Goal: Obtain resource: Obtain resource

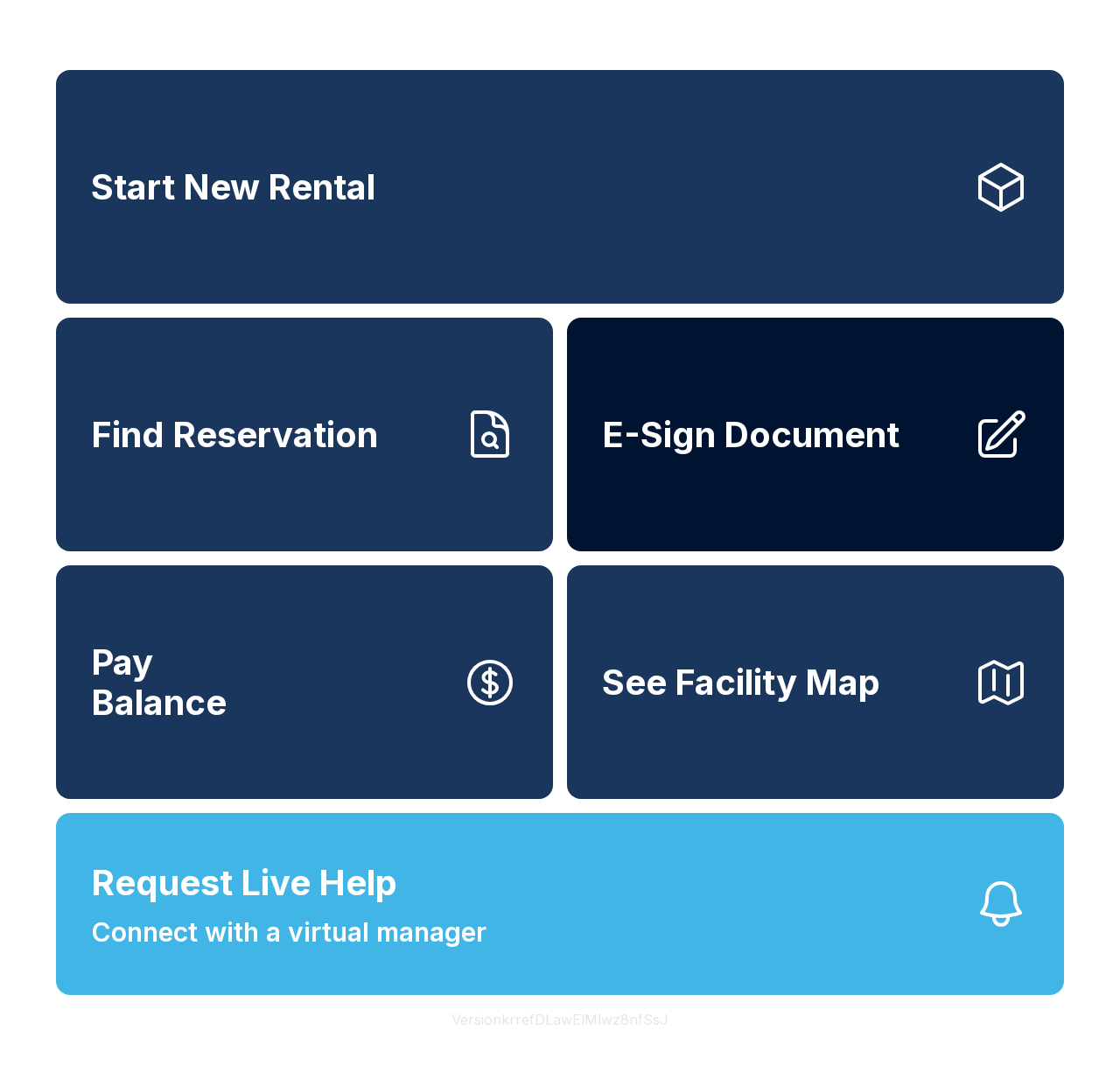
click at [686, 512] on link "E-Sign Document" at bounding box center [816, 434] width 497 height 234
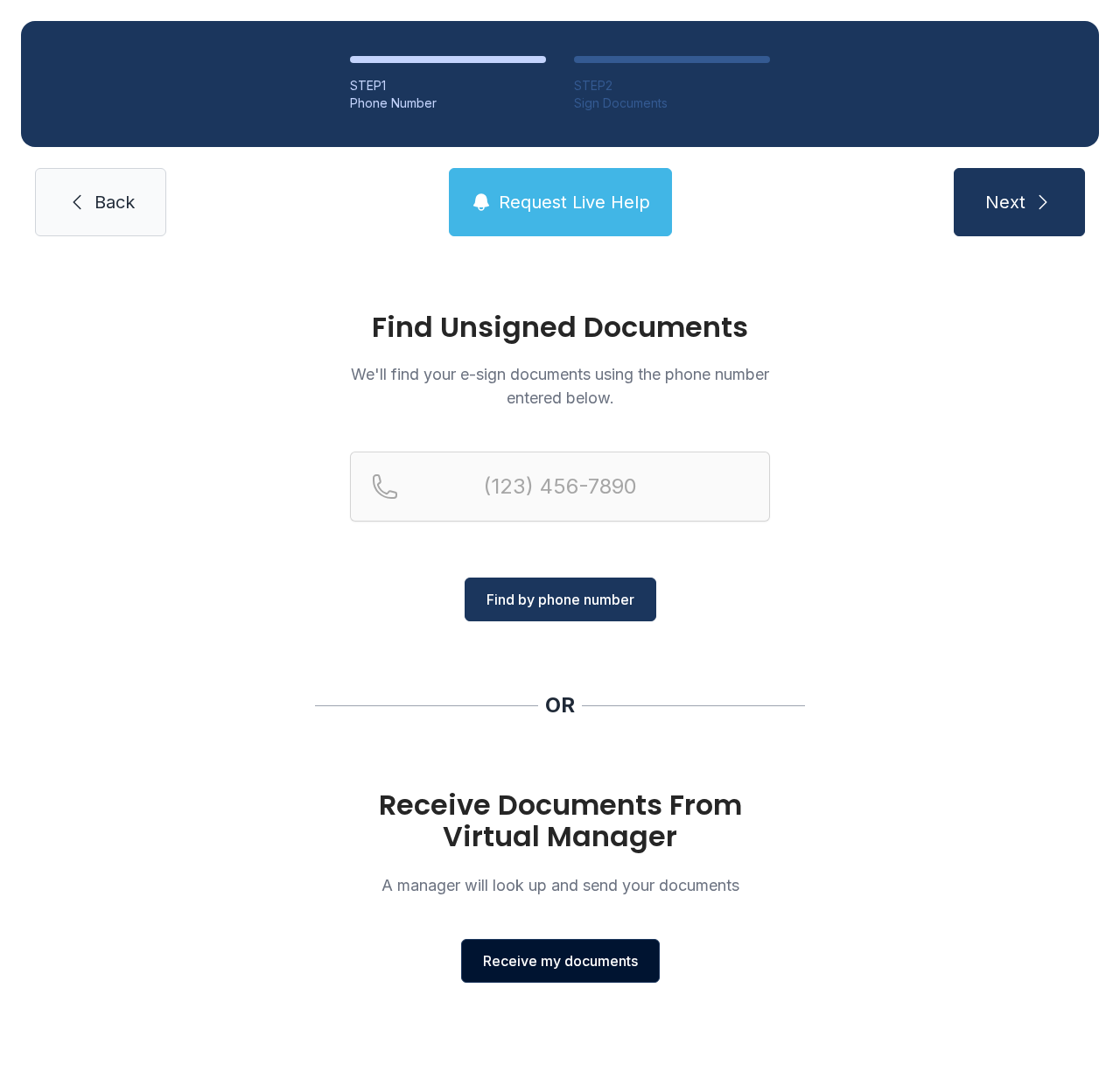
click at [501, 972] on button "Receive my documents" at bounding box center [560, 960] width 199 height 44
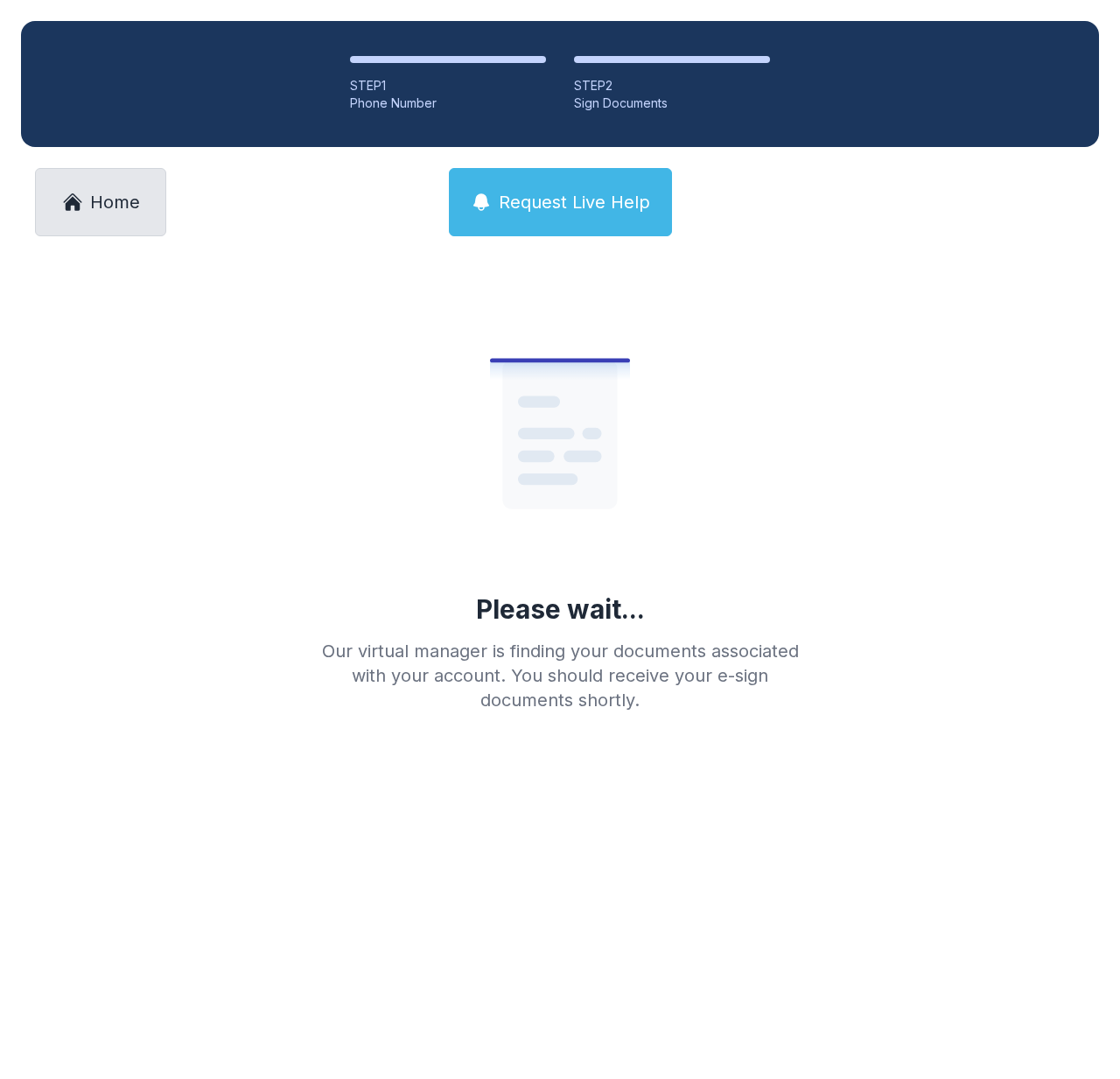
click at [149, 196] on link "Home" at bounding box center [100, 202] width 131 height 68
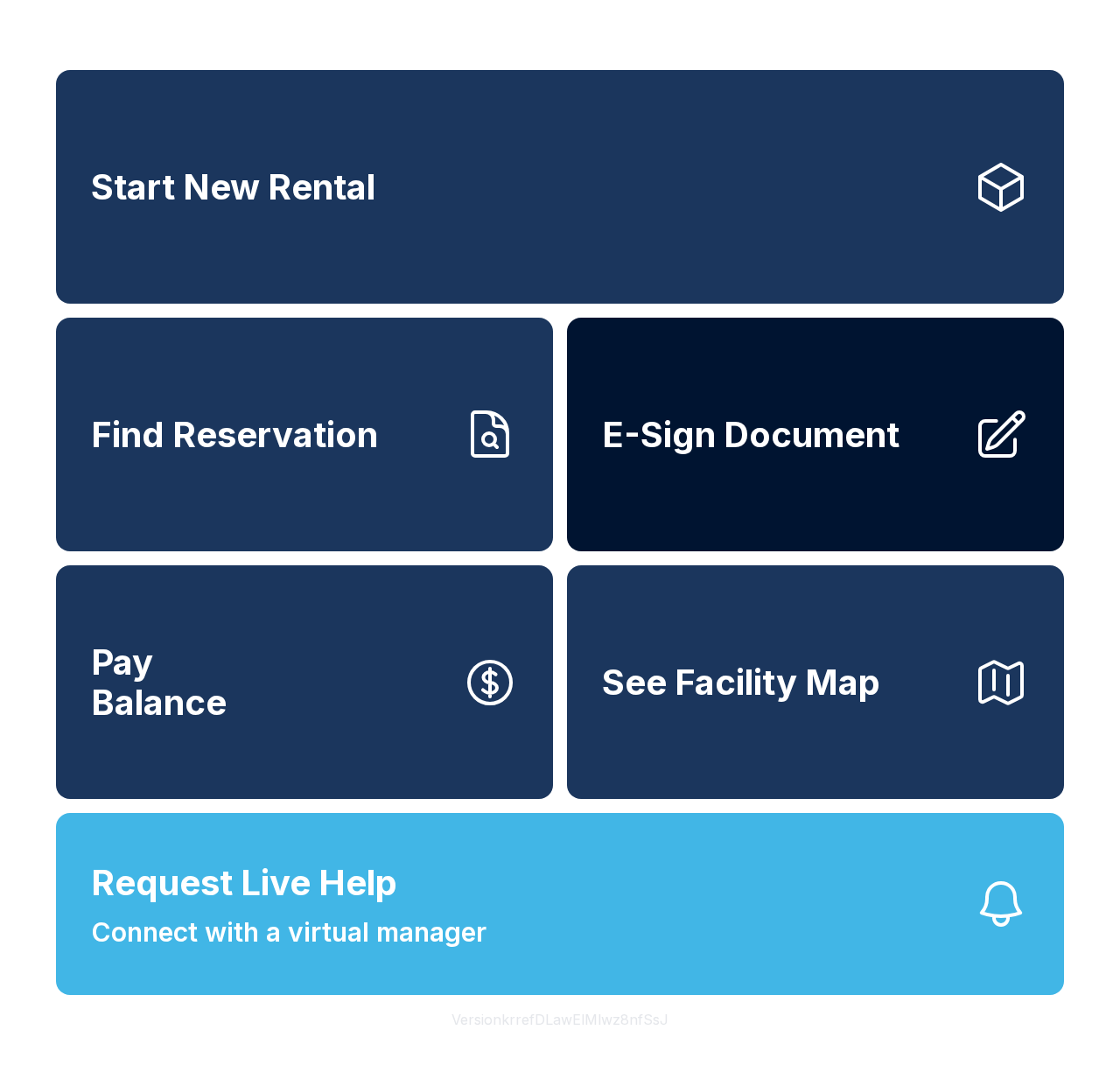
click at [750, 433] on span "E-Sign Document" at bounding box center [751, 434] width 298 height 40
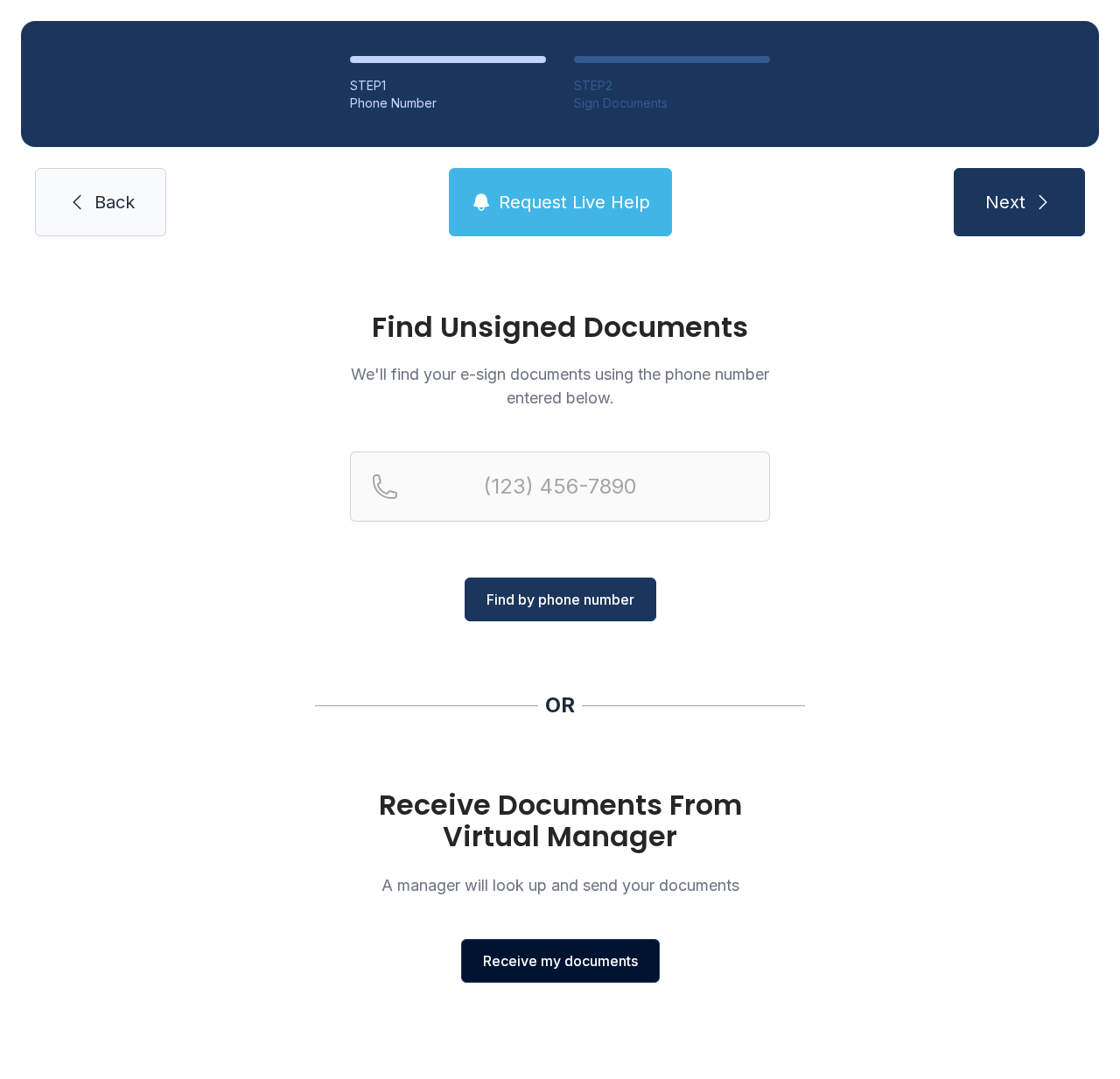
click at [594, 964] on span "Receive my documents" at bounding box center [560, 961] width 155 height 21
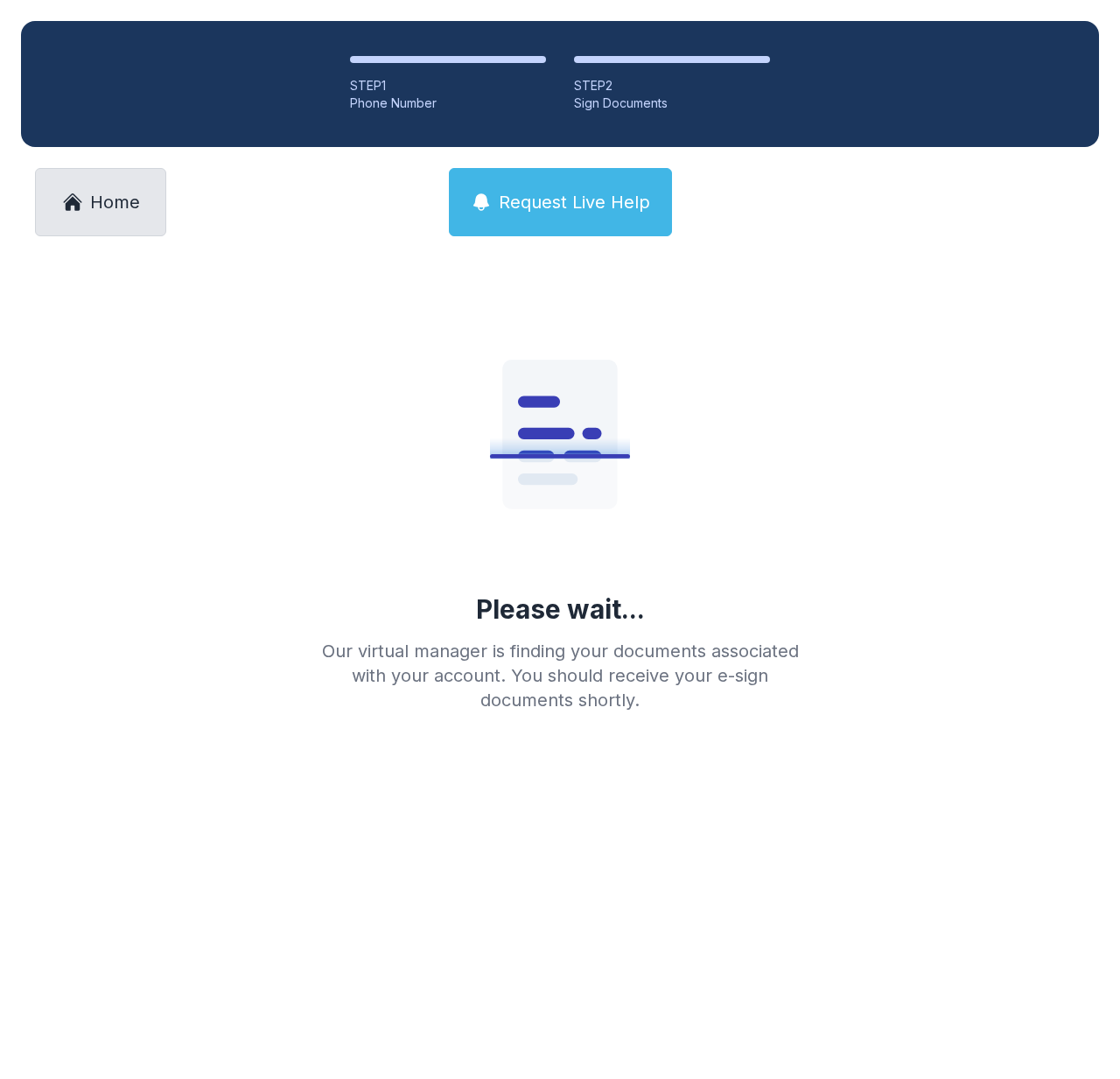
click at [151, 215] on link "Home" at bounding box center [100, 202] width 131 height 68
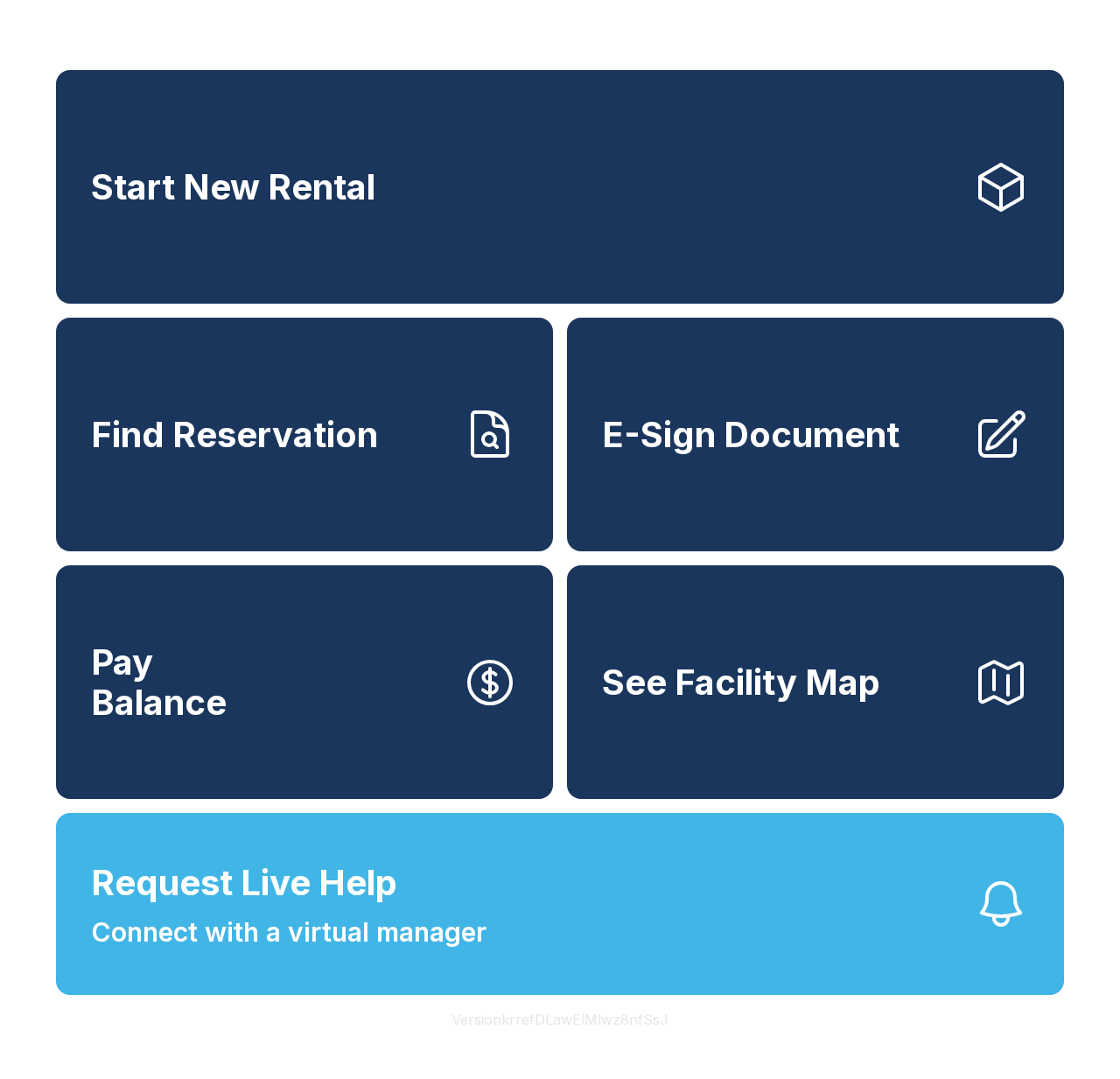
click at [531, 1015] on button "Version krrefDLawElMlwz8nfSsJ" at bounding box center [560, 1019] width 245 height 49
click at [531, 1017] on button "Version krrefDLawElMlwz8nfSsJ" at bounding box center [560, 1019] width 245 height 49
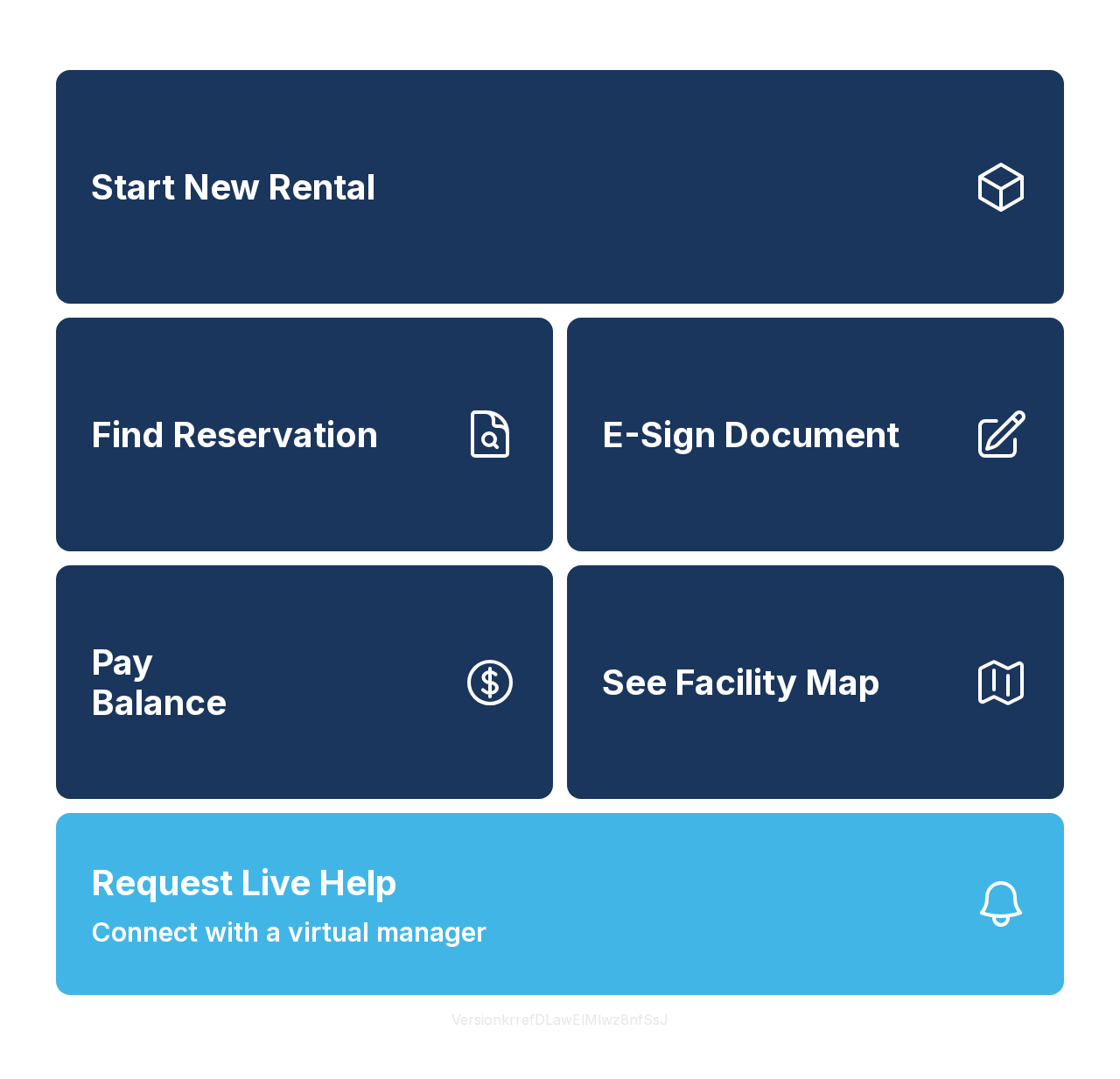
click at [531, 1017] on button "Version krrefDLawElMlwz8nfSsJ" at bounding box center [560, 1019] width 245 height 49
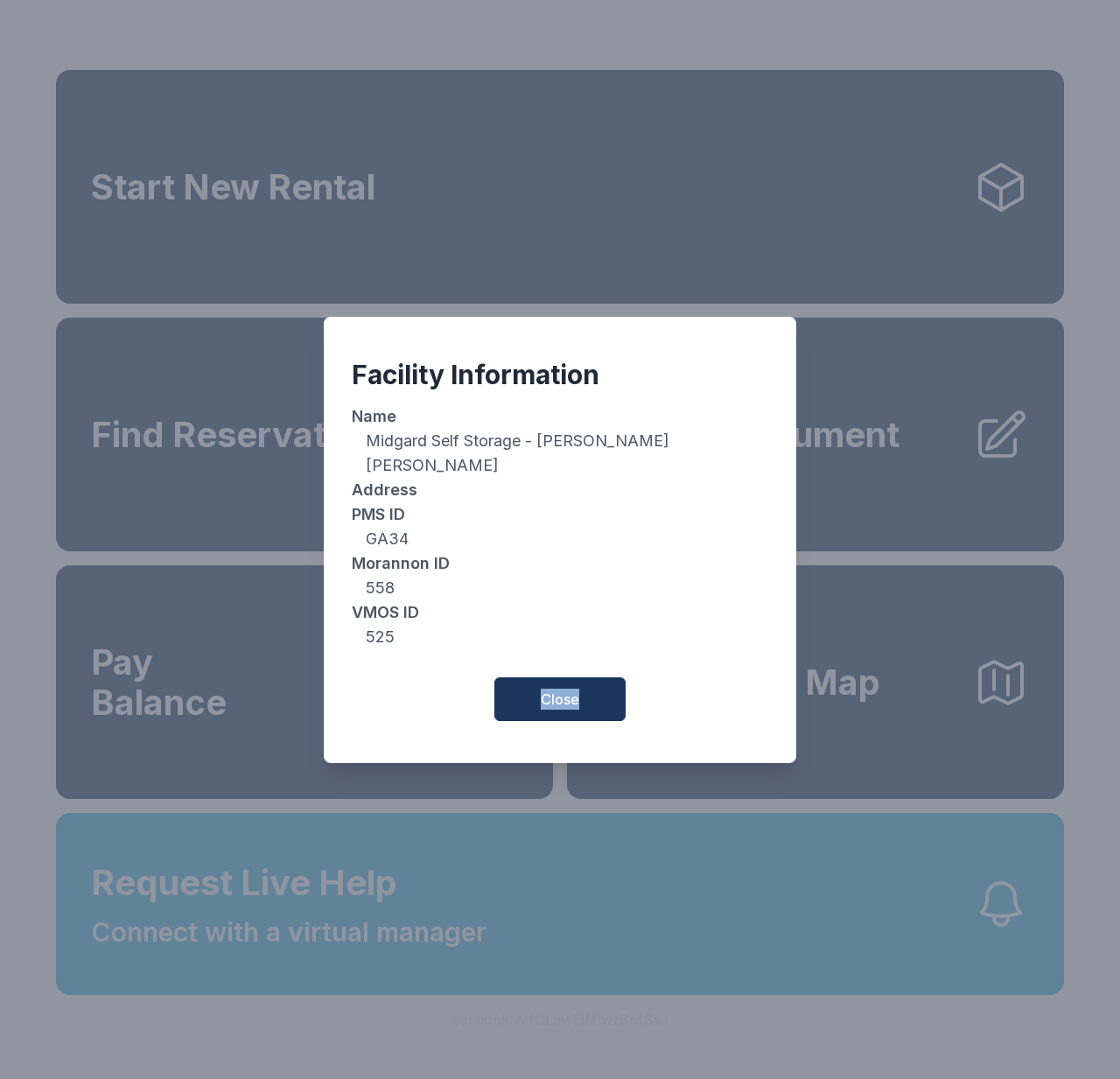
click at [531, 1017] on div "Facility Information Name Midgard Self Storage - Warner Robins Address PMS [GEO…" at bounding box center [560, 539] width 1120 height 1079
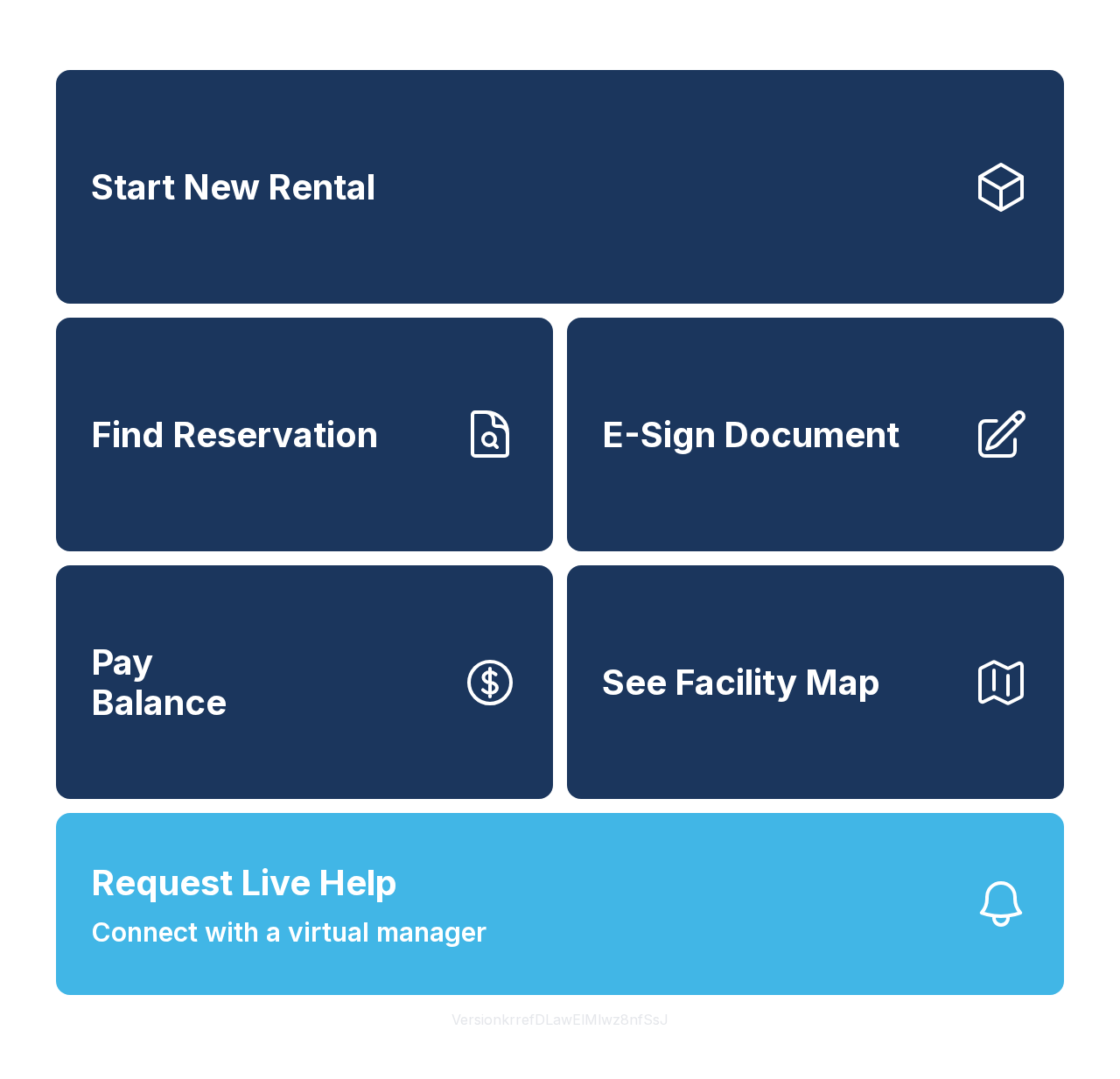
click at [531, 1017] on button "Version krrefDLawElMlwz8nfSsJ" at bounding box center [560, 1019] width 245 height 49
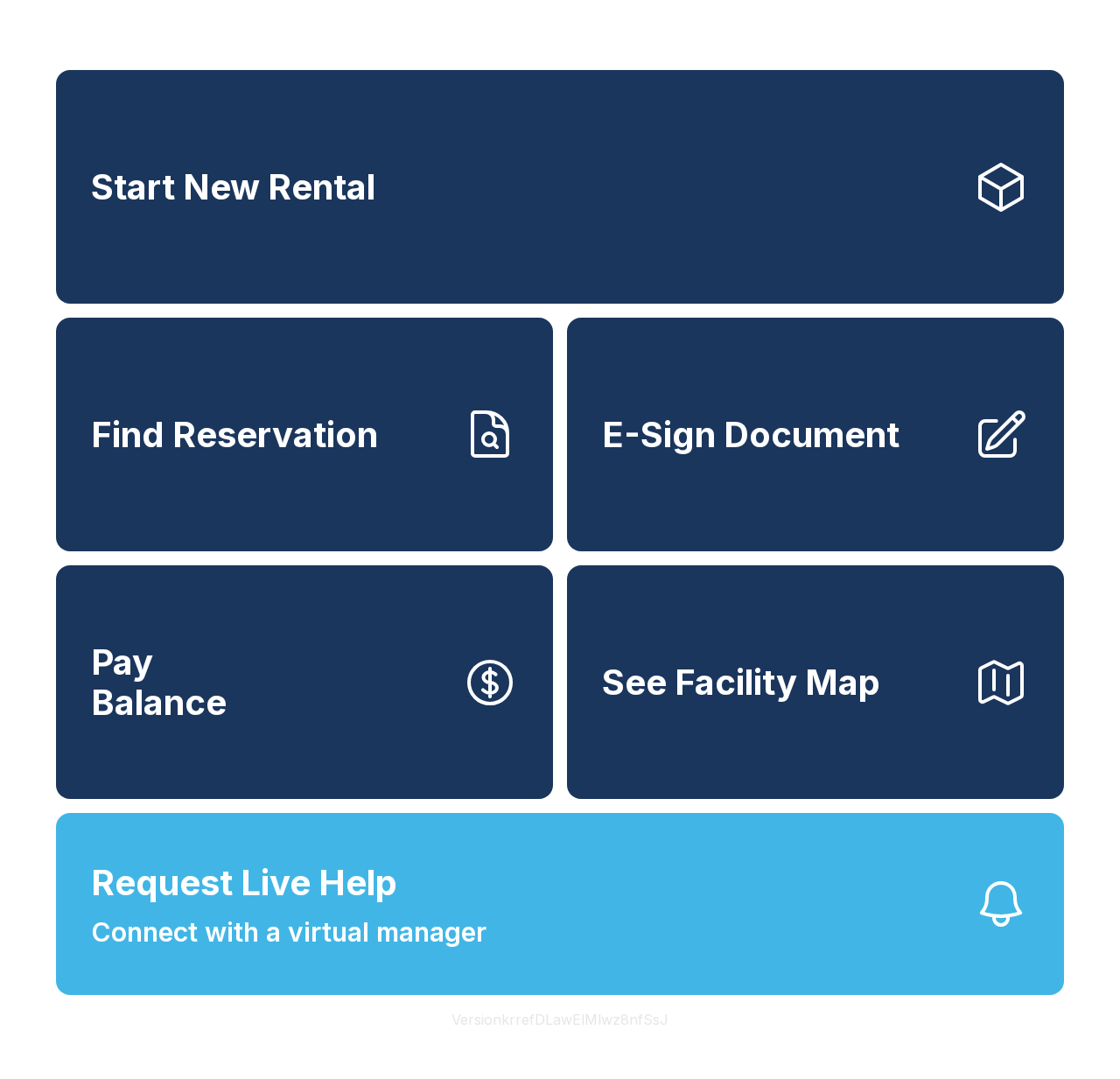
click at [531, 1017] on button "Version krrefDLawElMlwz8nfSsJ" at bounding box center [560, 1019] width 245 height 49
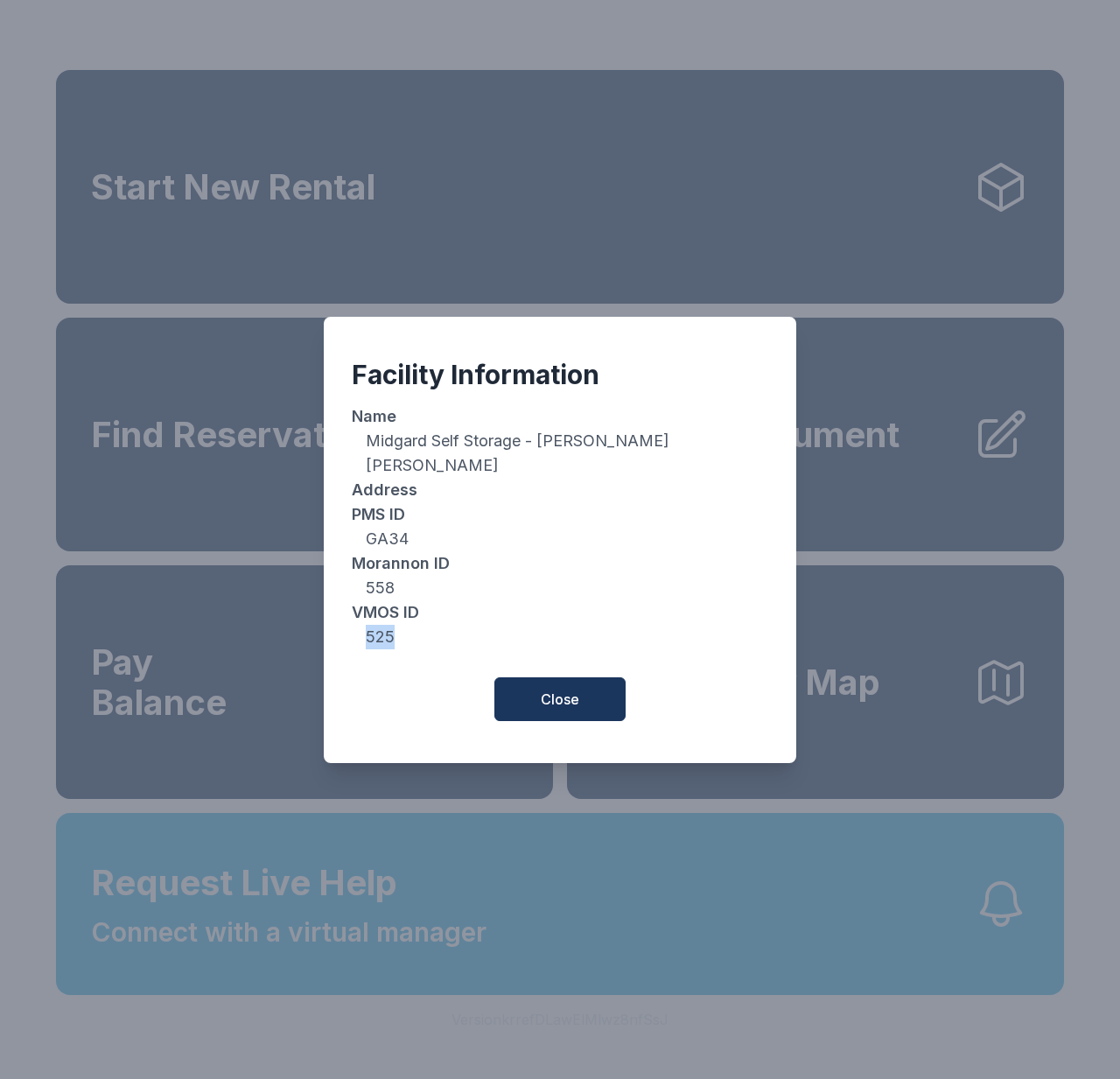
drag, startPoint x: 368, startPoint y: 625, endPoint x: 392, endPoint y: 626, distance: 24.0
click at [392, 626] on dd "525" at bounding box center [560, 638] width 417 height 25
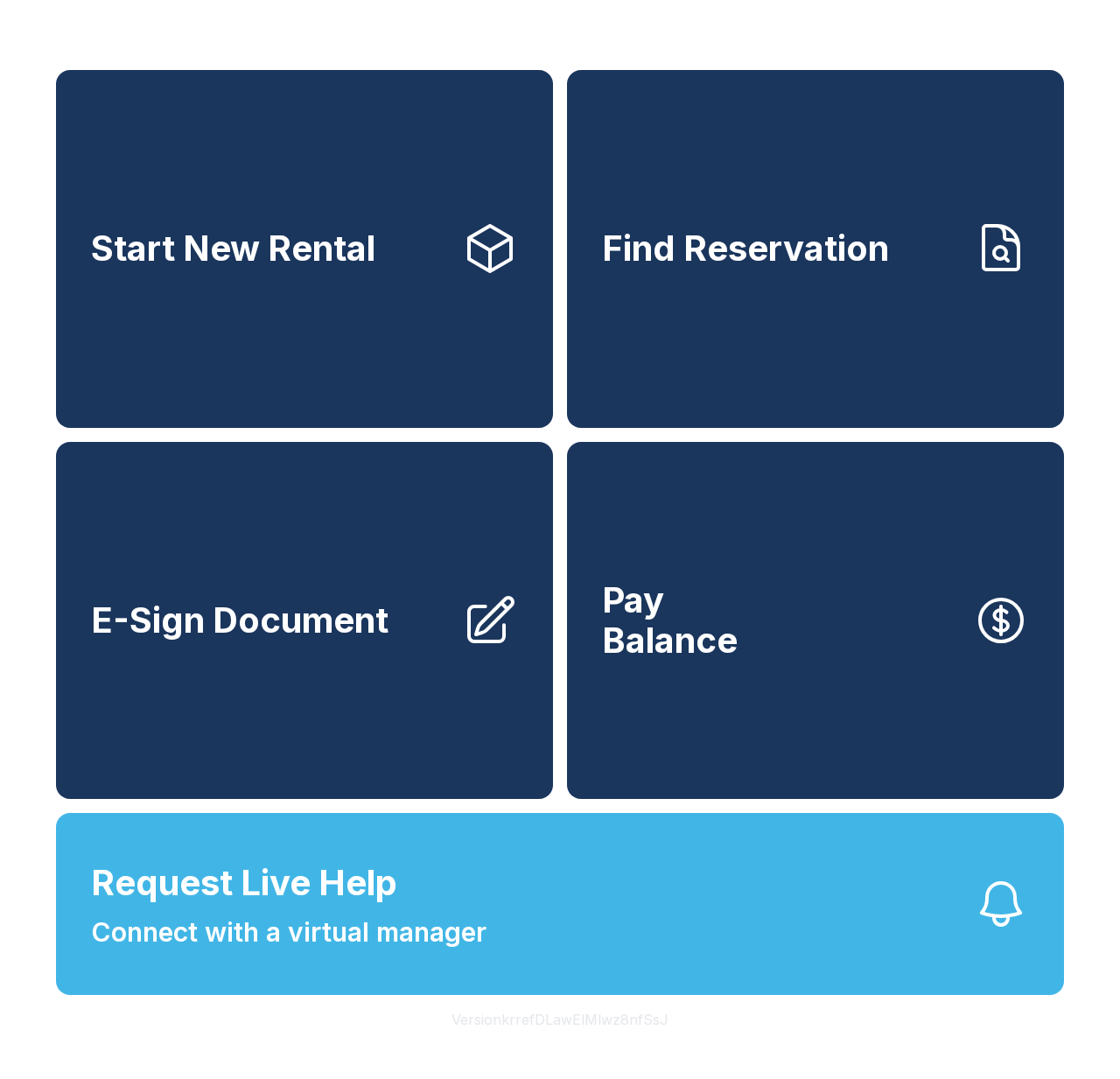
click at [591, 1014] on button "Version krrefDLawElMlwz8nfSsJ" at bounding box center [560, 1019] width 245 height 49
click at [585, 1015] on button "Version krrefDLawElMlwz8nfSsJ" at bounding box center [560, 1019] width 245 height 49
click at [584, 1015] on button "Version krrefDLawElMlwz8nfSsJ" at bounding box center [560, 1019] width 245 height 49
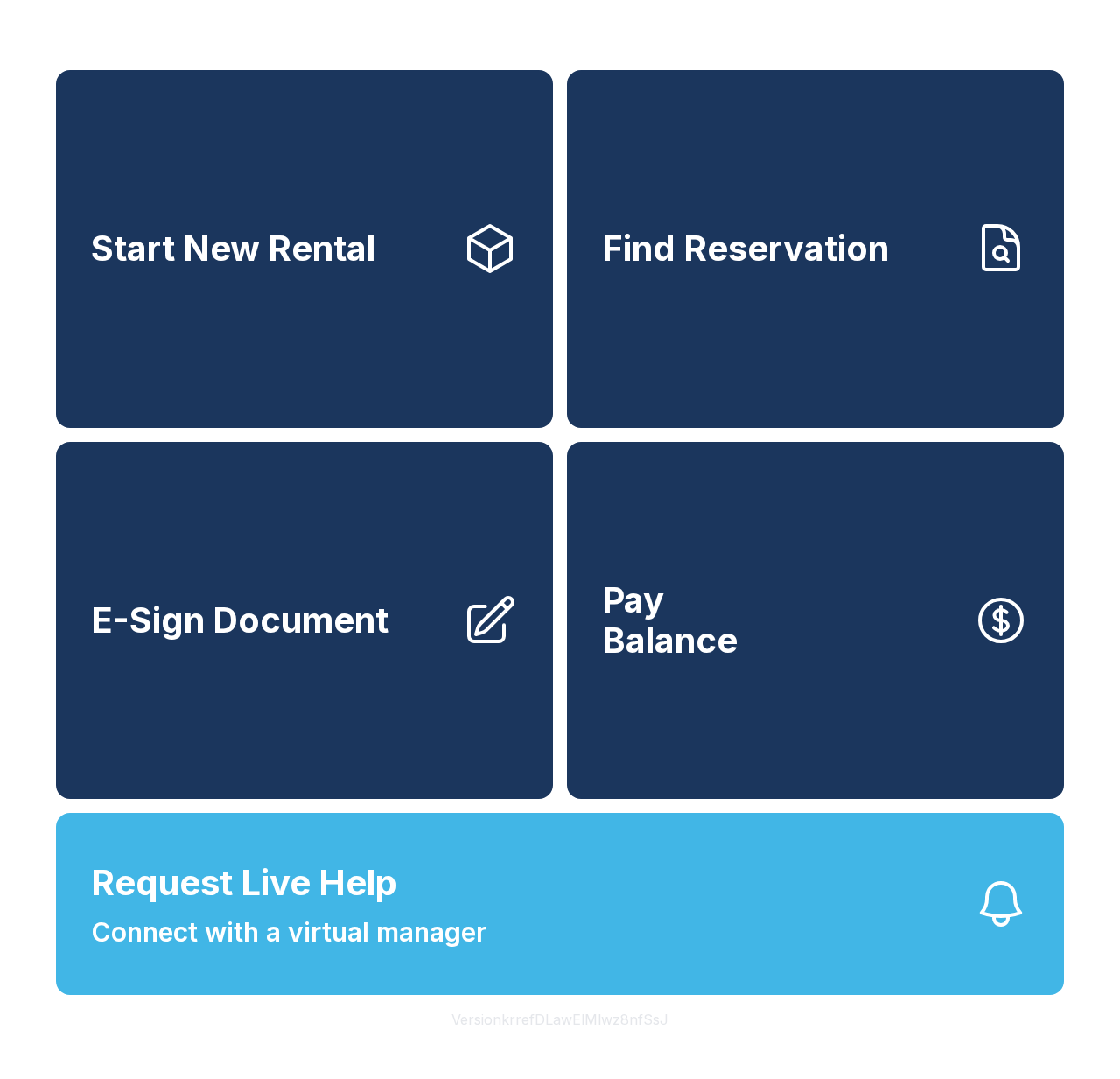
click at [584, 1015] on button "Version krrefDLawElMlwz8nfSsJ" at bounding box center [560, 1019] width 245 height 49
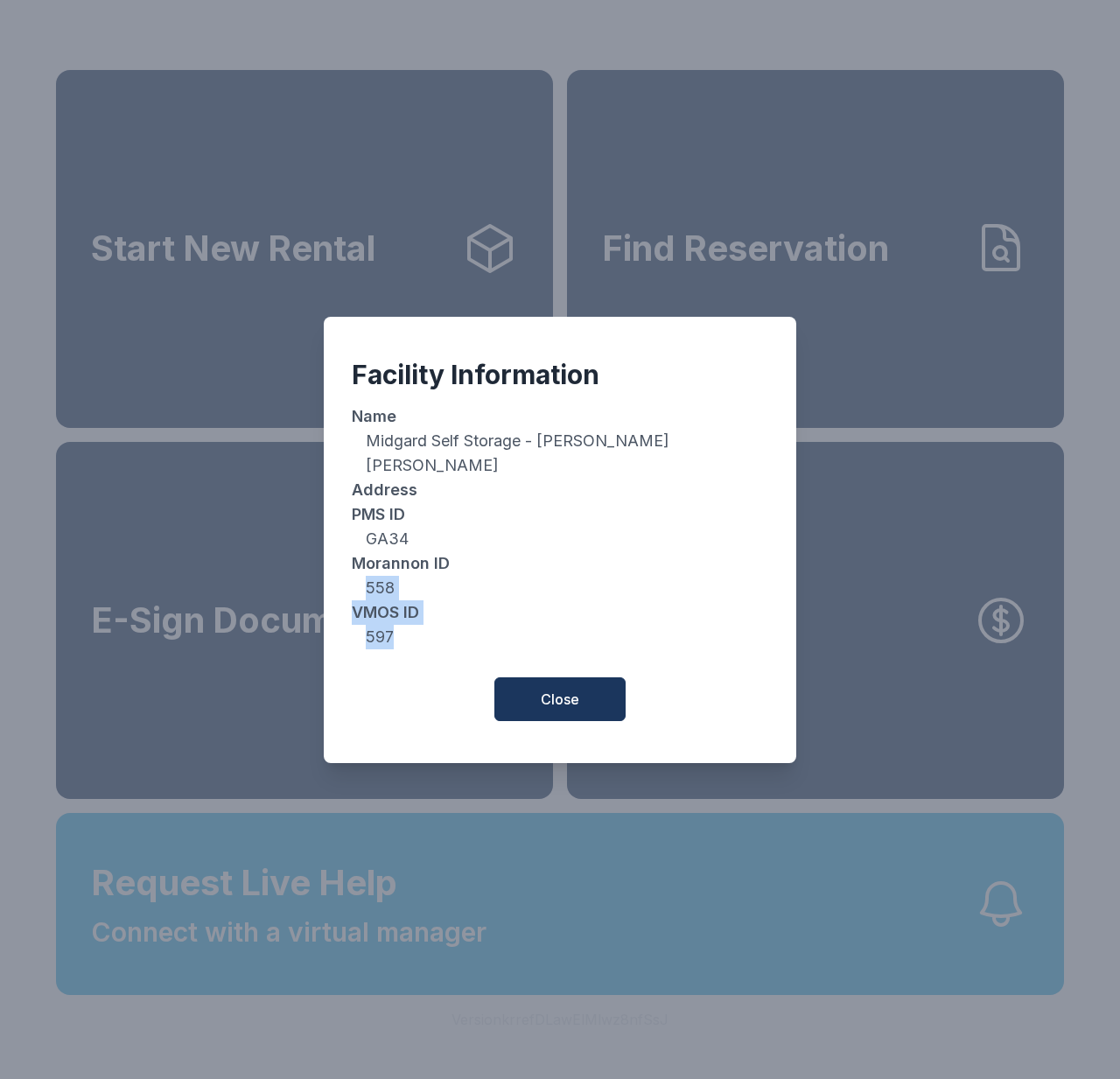
drag, startPoint x: 393, startPoint y: 625, endPoint x: 377, endPoint y: 586, distance: 42.2
click at [366, 583] on dl "Name Midgard Self Storage - Warner Robins Address PMS ID GA34 Morannon ID 558 V…" at bounding box center [560, 527] width 417 height 245
click at [491, 629] on dd "597" at bounding box center [560, 638] width 417 height 25
click at [533, 686] on button "Close" at bounding box center [560, 699] width 131 height 44
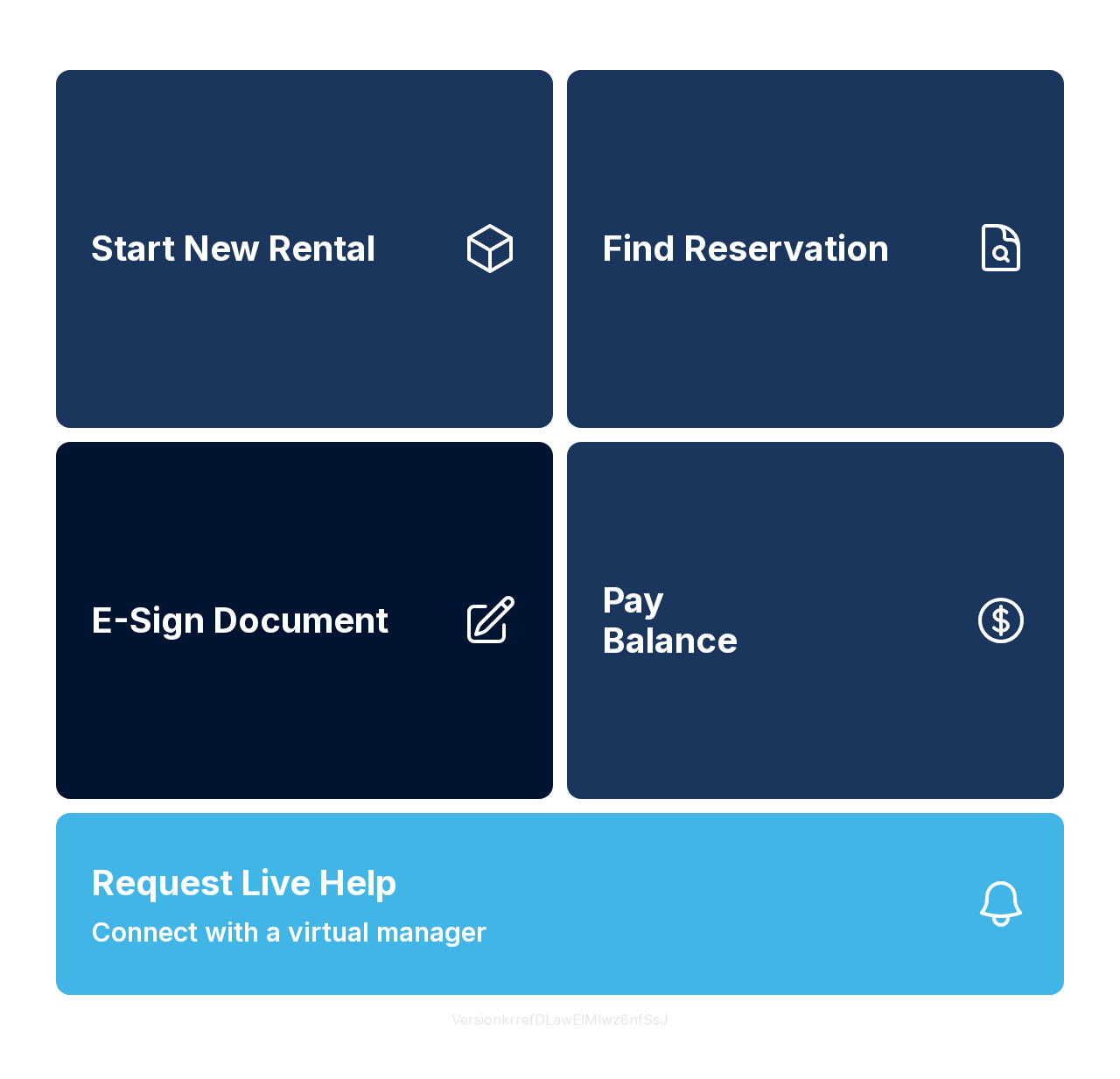
click at [401, 681] on link "E-Sign Document" at bounding box center [305, 621] width 497 height 358
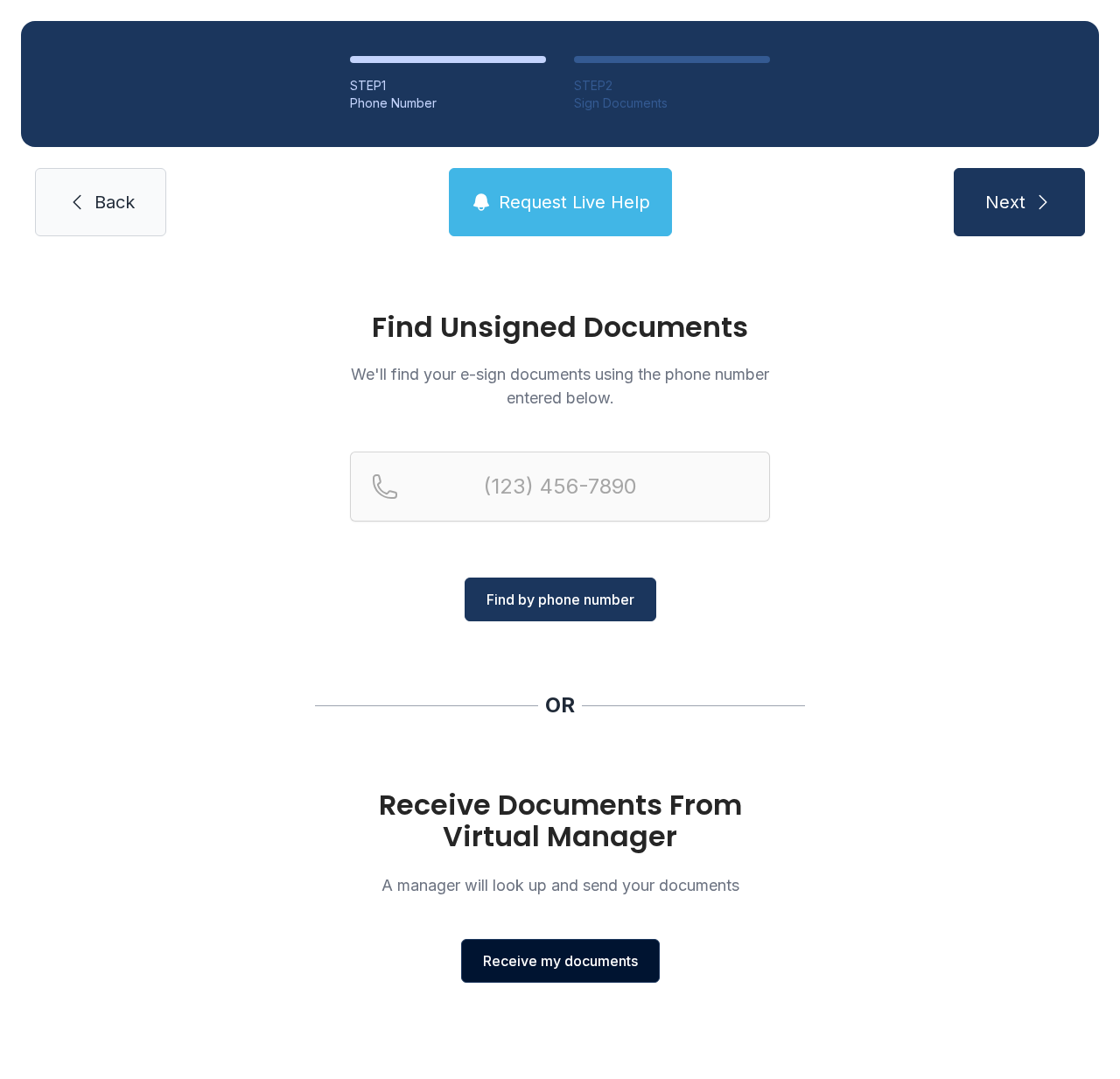
click at [568, 960] on span "Receive my documents" at bounding box center [560, 961] width 155 height 21
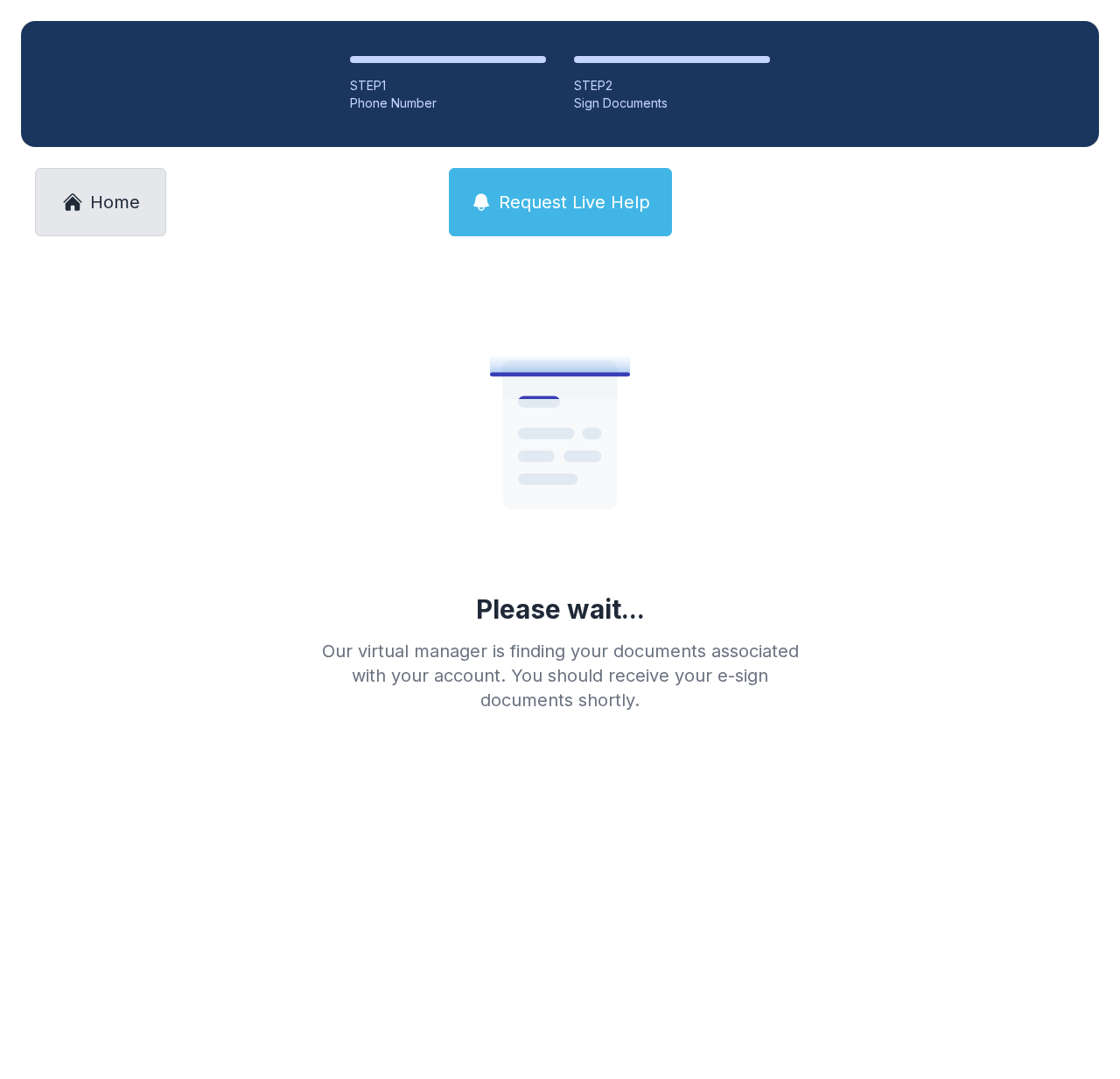
click at [80, 198] on icon at bounding box center [73, 202] width 21 height 21
